Goal: Information Seeking & Learning: Learn about a topic

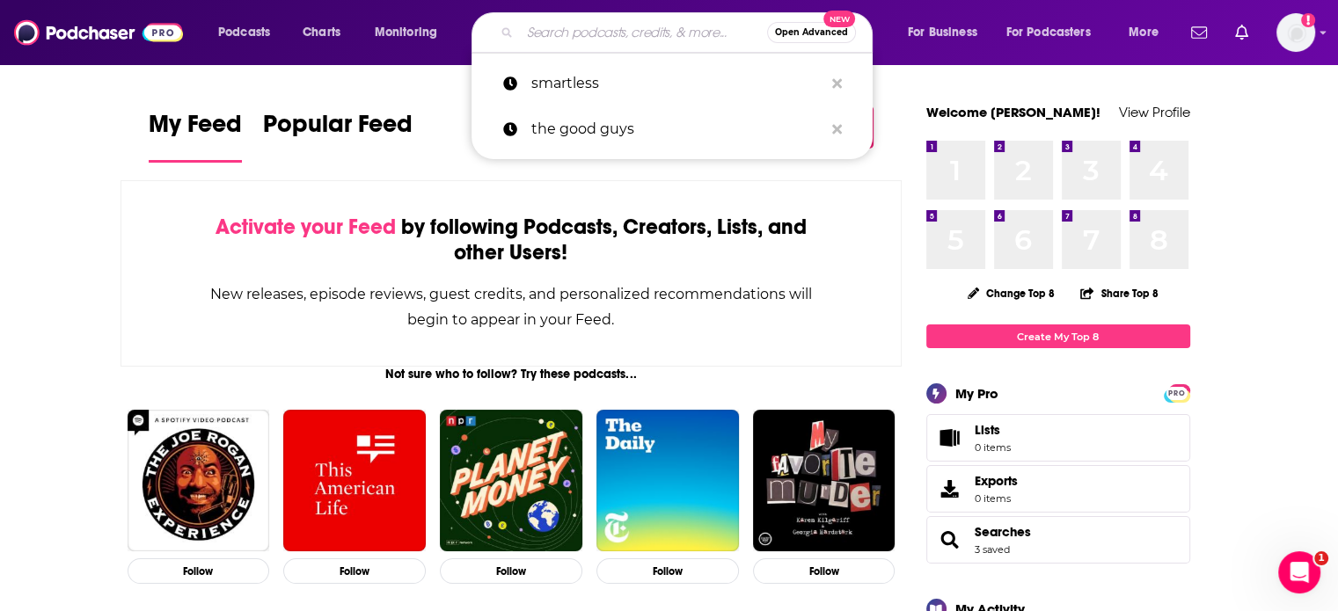
click at [564, 33] on input "Search podcasts, credits, & more..." at bounding box center [643, 32] width 247 height 28
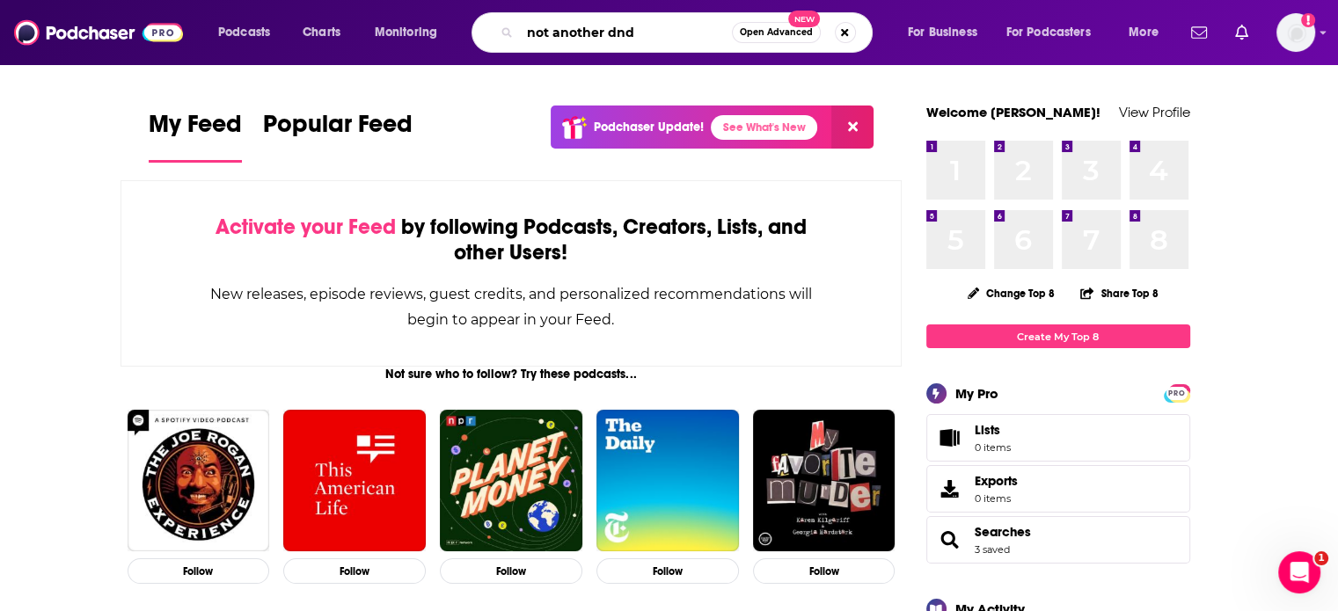
type input "not another dnd"
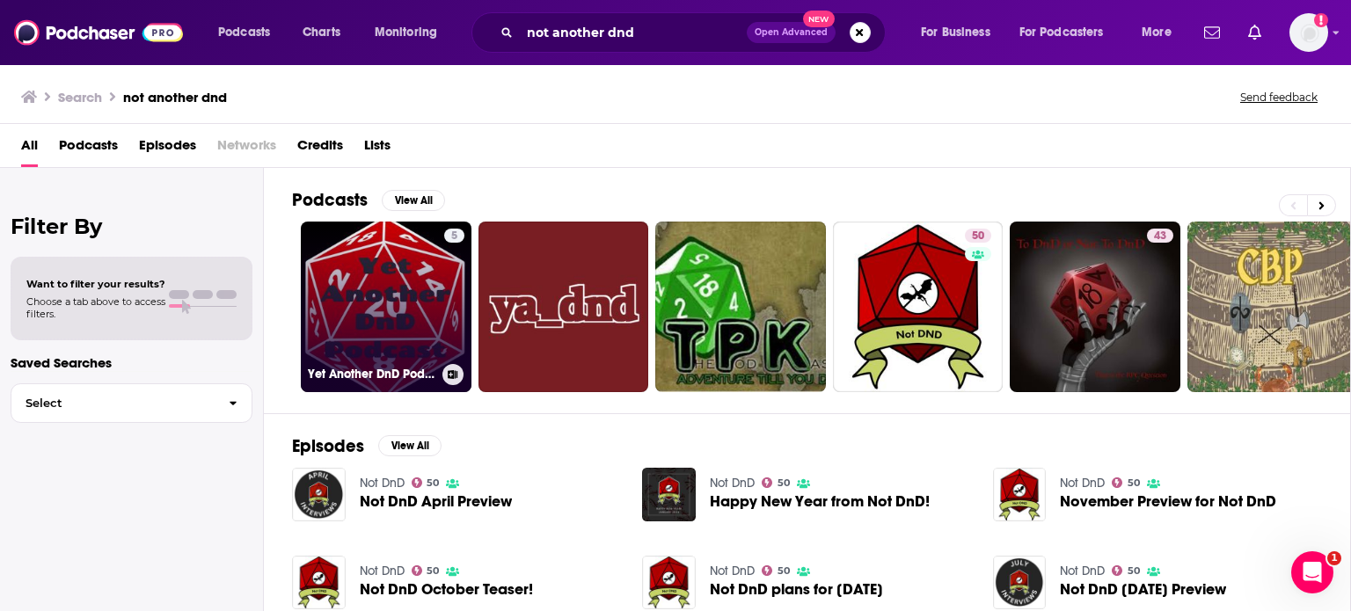
click at [408, 323] on link "5 Yet Another DnD Podcast" at bounding box center [386, 307] width 171 height 171
click at [381, 319] on link "5 Yet Another DnD Podcast" at bounding box center [386, 307] width 171 height 171
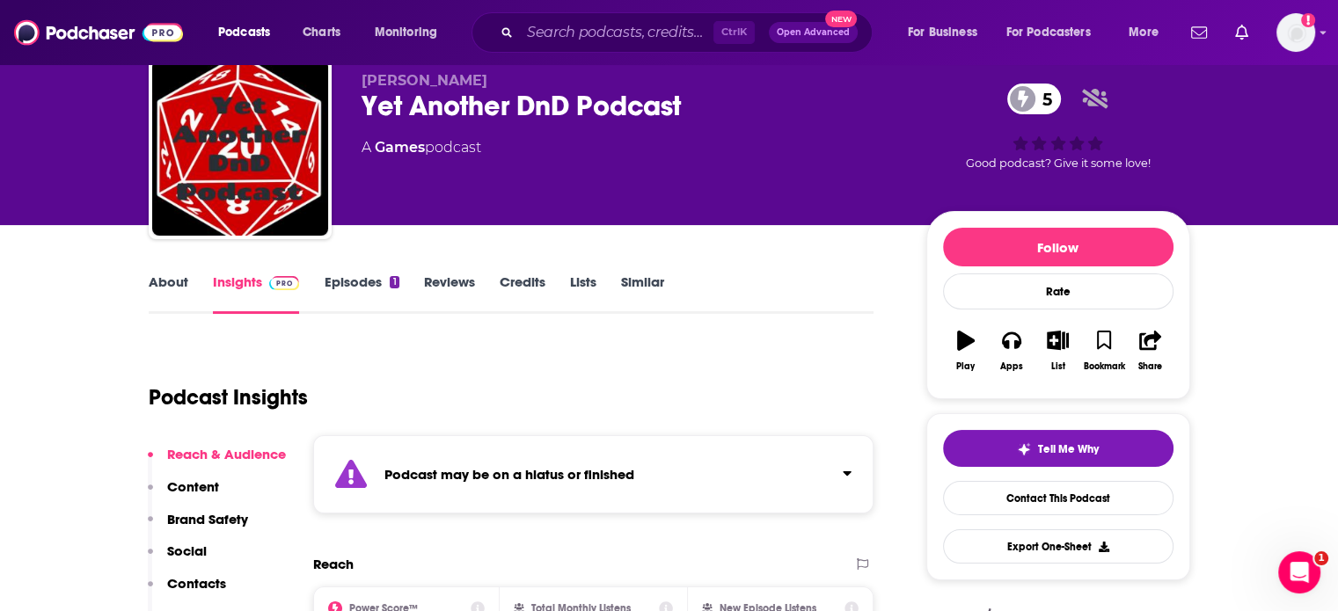
scroll to position [264, 0]
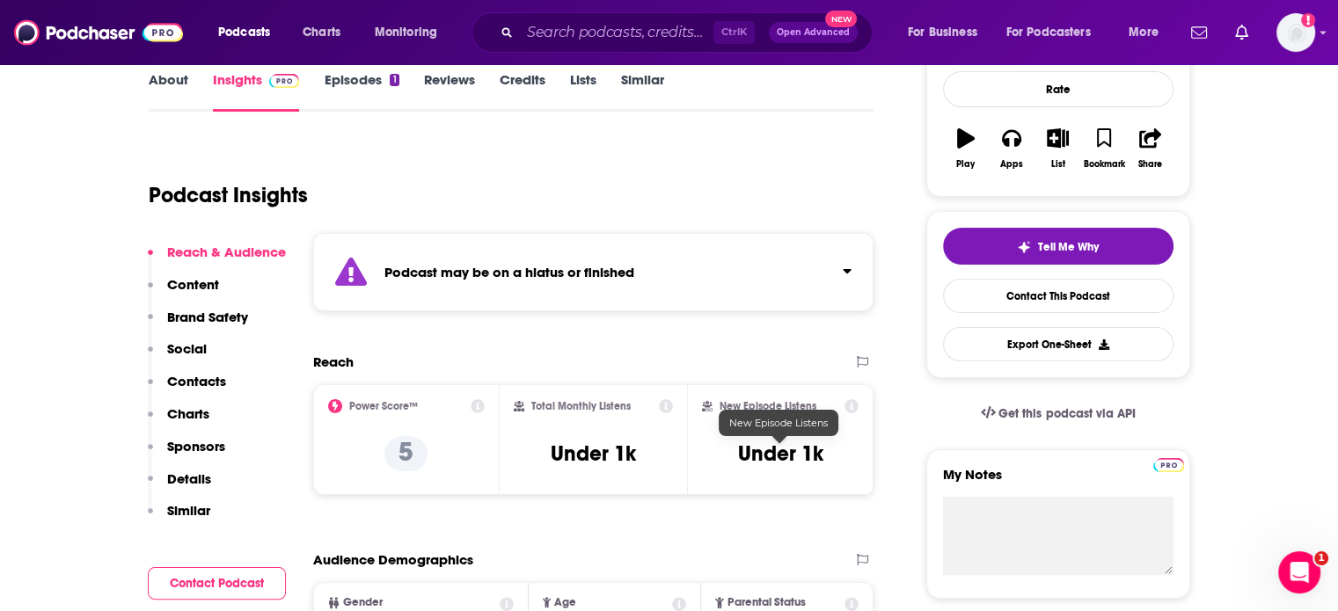
drag, startPoint x: 763, startPoint y: 457, endPoint x: 26, endPoint y: 210, distance: 777.5
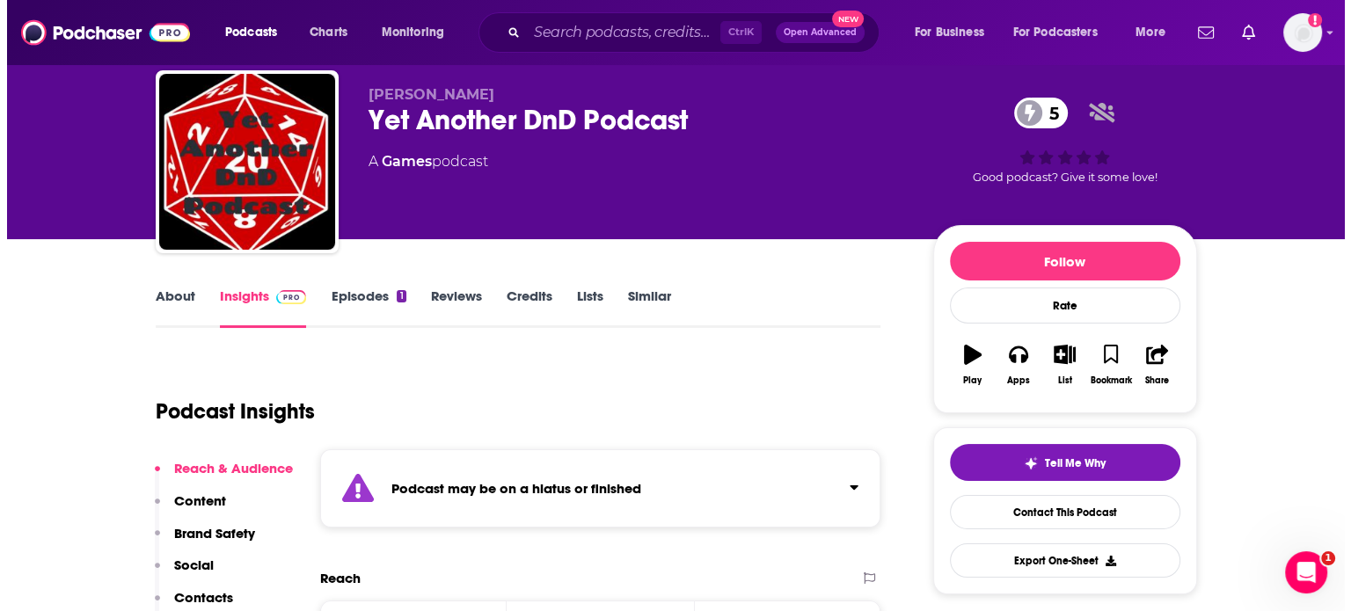
scroll to position [0, 0]
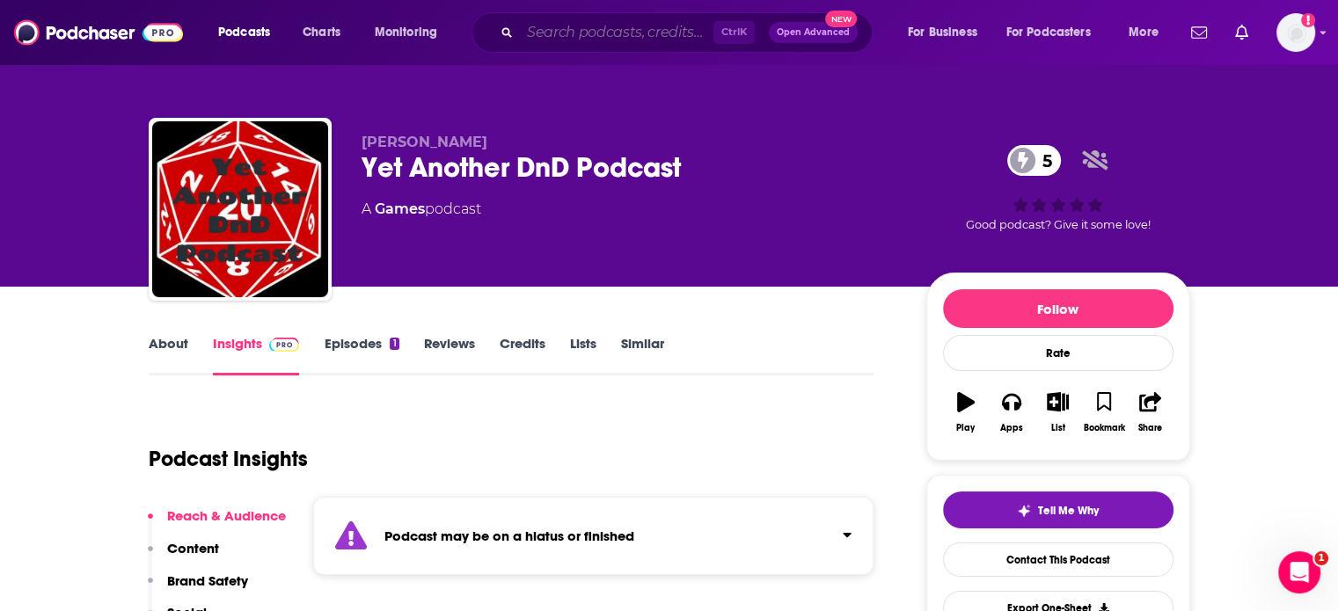
click at [602, 29] on input "Search podcasts, credits, & more..." at bounding box center [617, 32] width 194 height 28
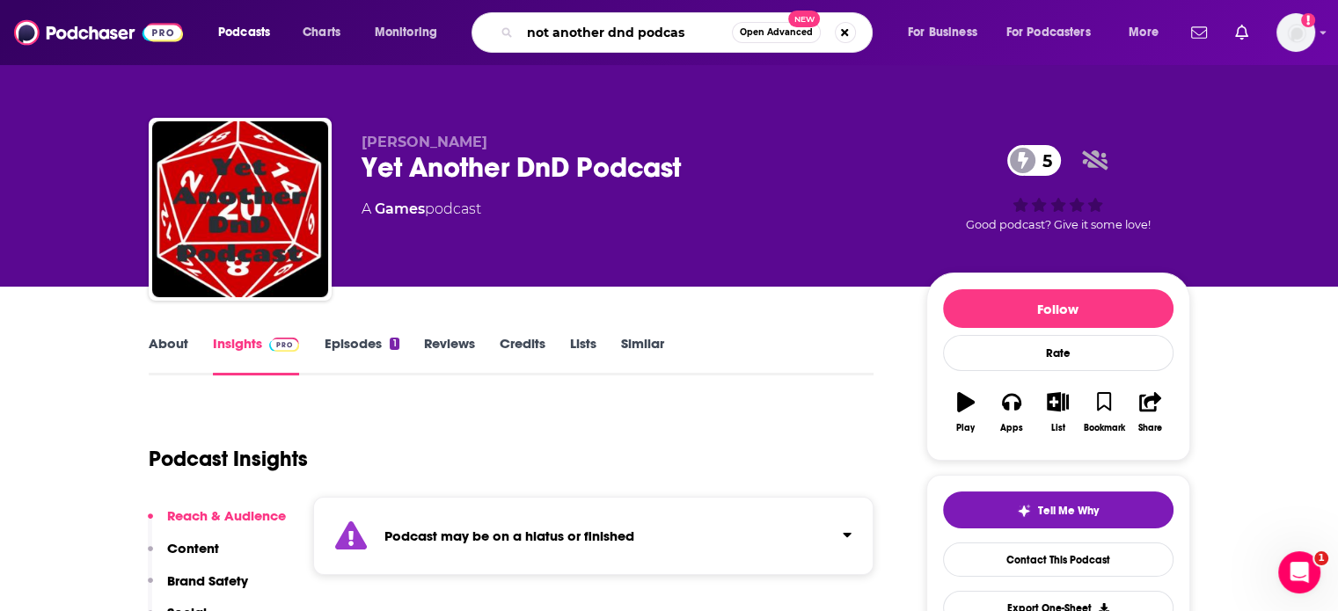
type input "not another dnd podcast"
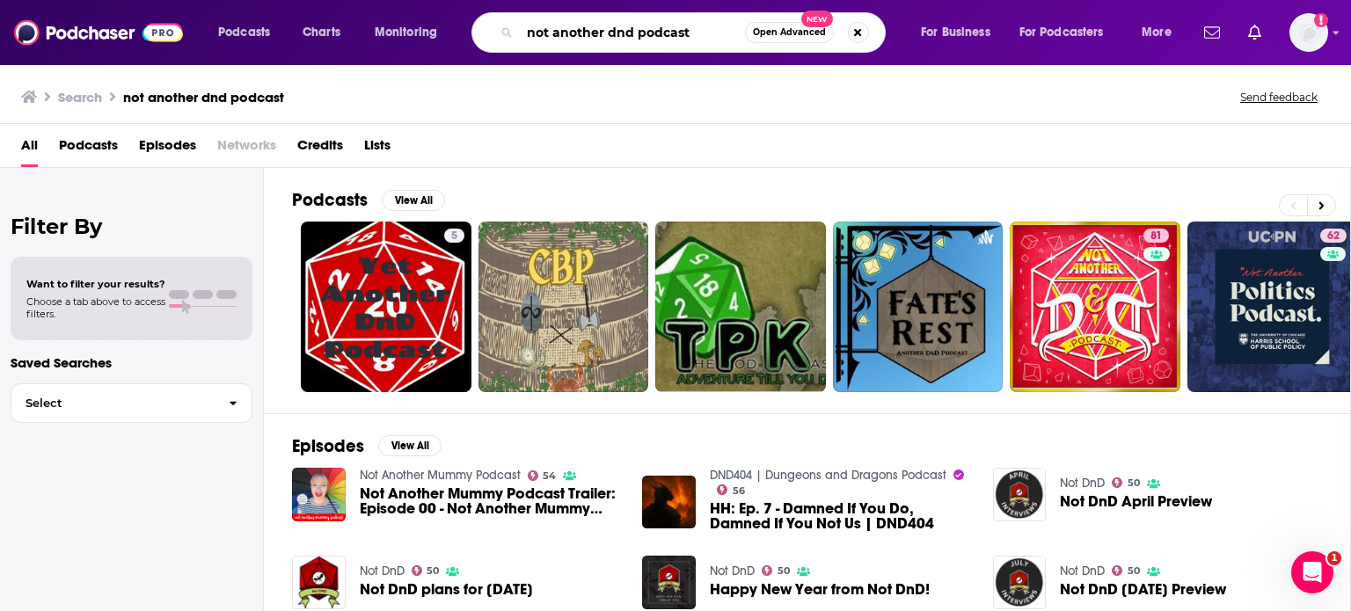
click at [615, 32] on input "not another dnd podcast" at bounding box center [632, 32] width 225 height 28
type input "not another d&d podcast"
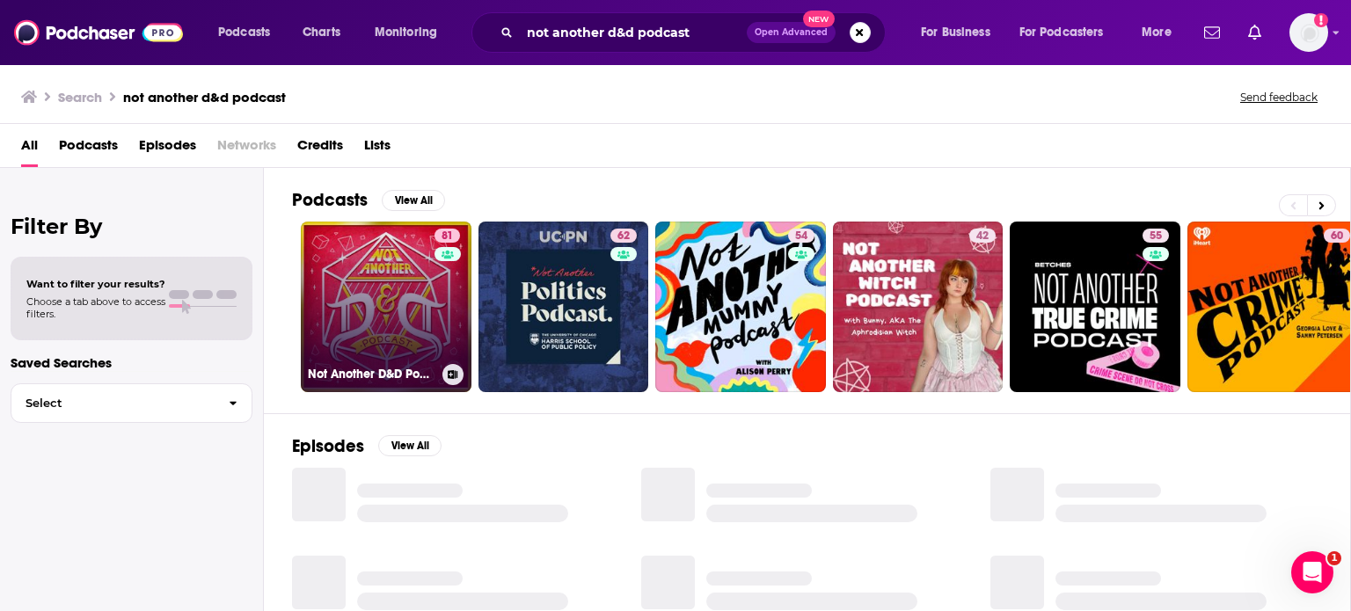
click at [377, 288] on link "81 Not Another D&D Podcast" at bounding box center [386, 307] width 171 height 171
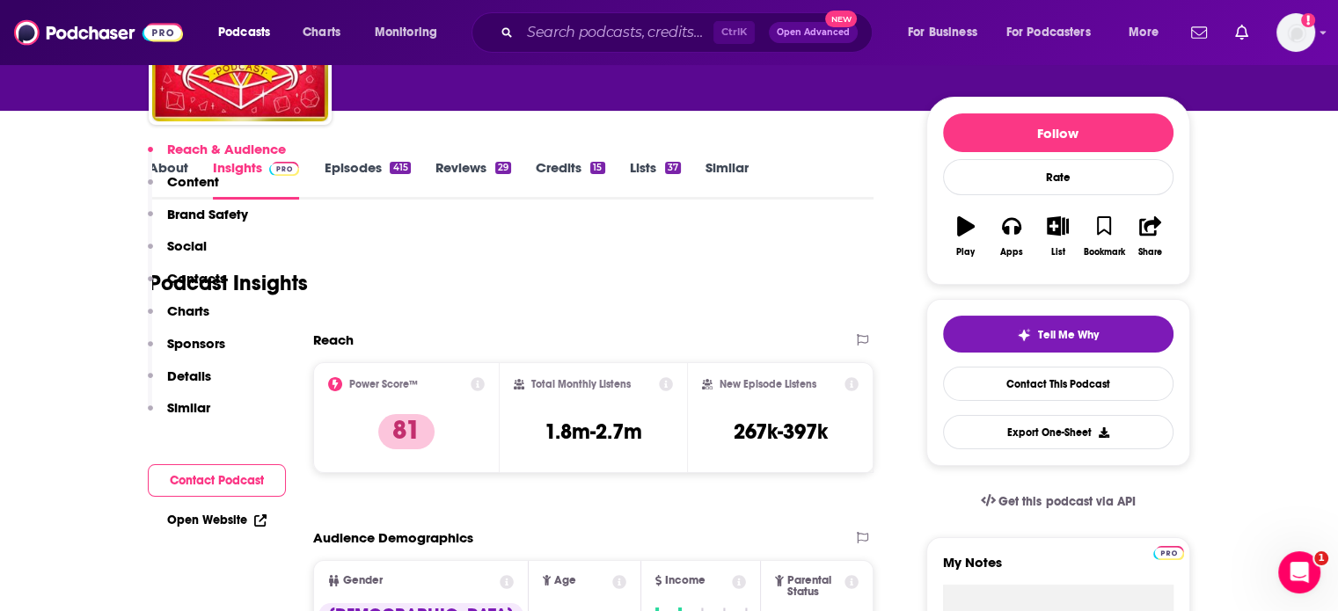
scroll to position [616, 0]
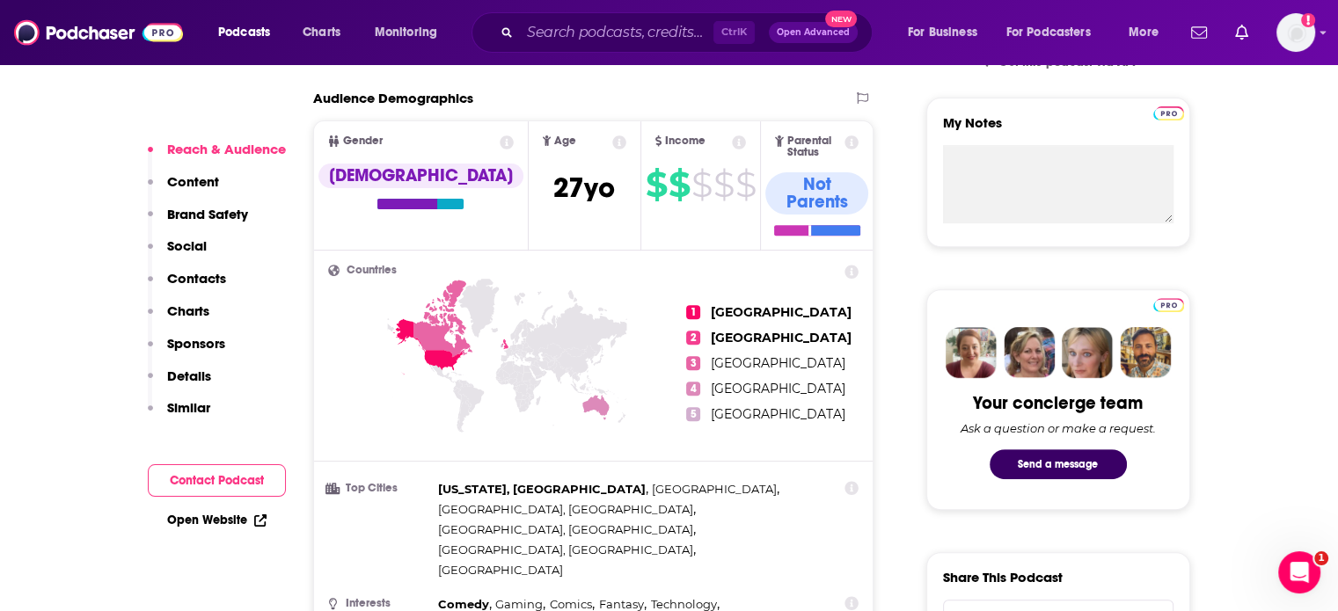
click at [612, 143] on icon at bounding box center [619, 142] width 14 height 14
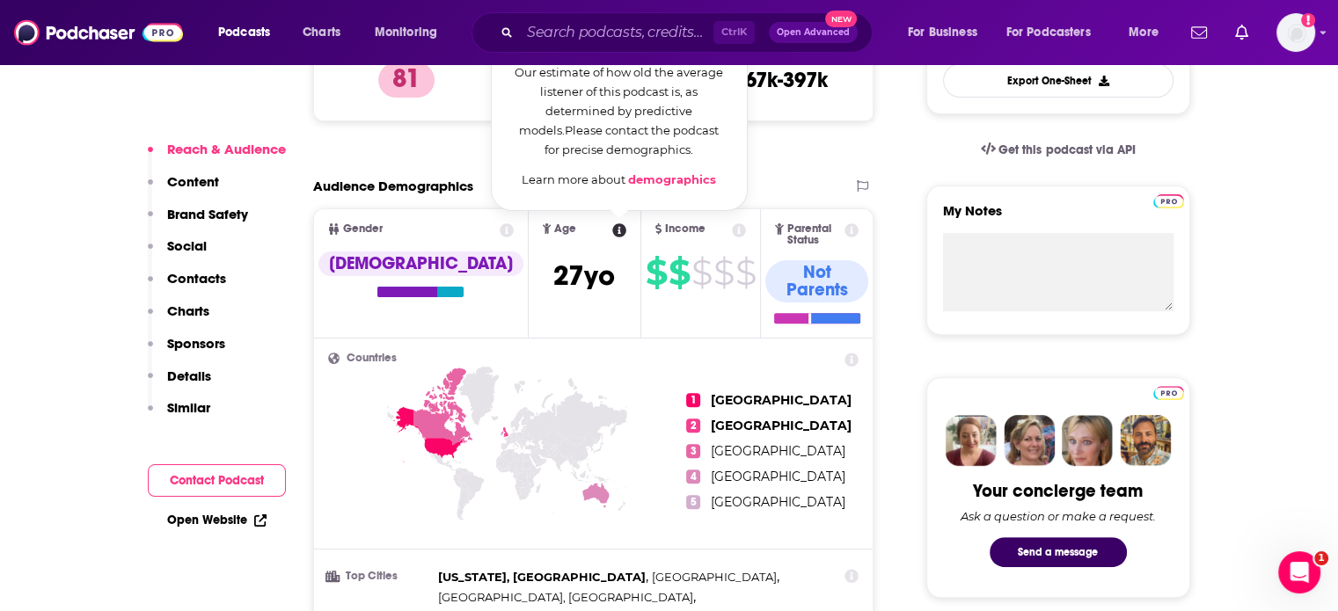
scroll to position [440, 0]
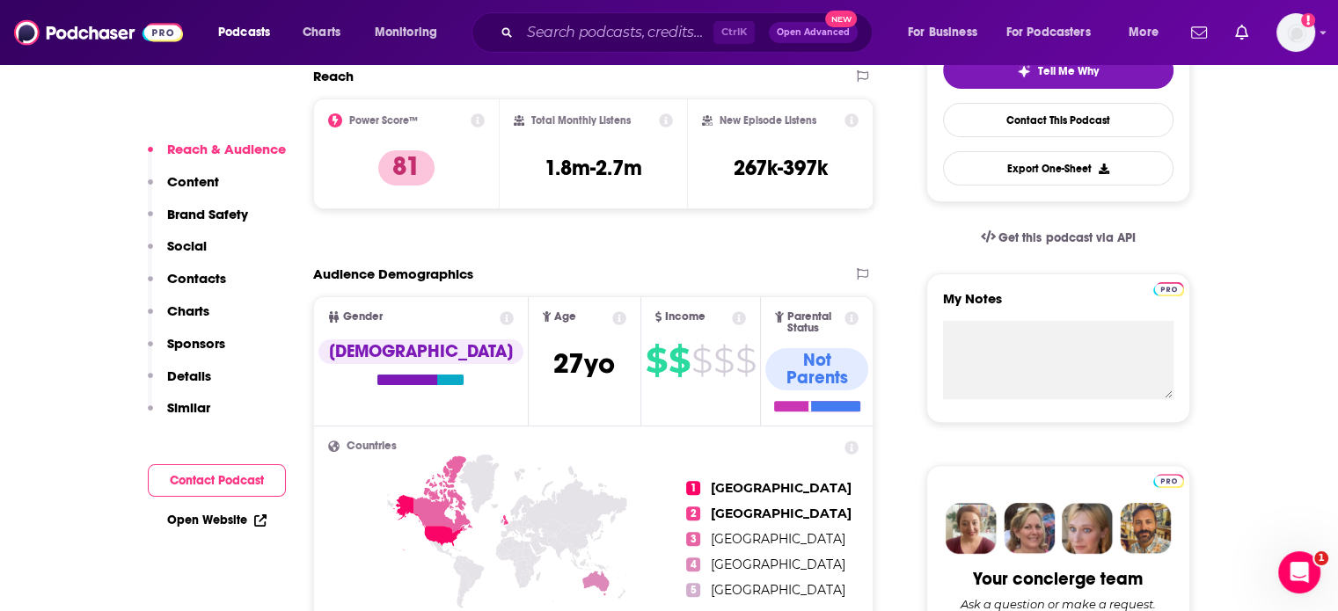
scroll to position [704, 0]
